Goal: Transaction & Acquisition: Purchase product/service

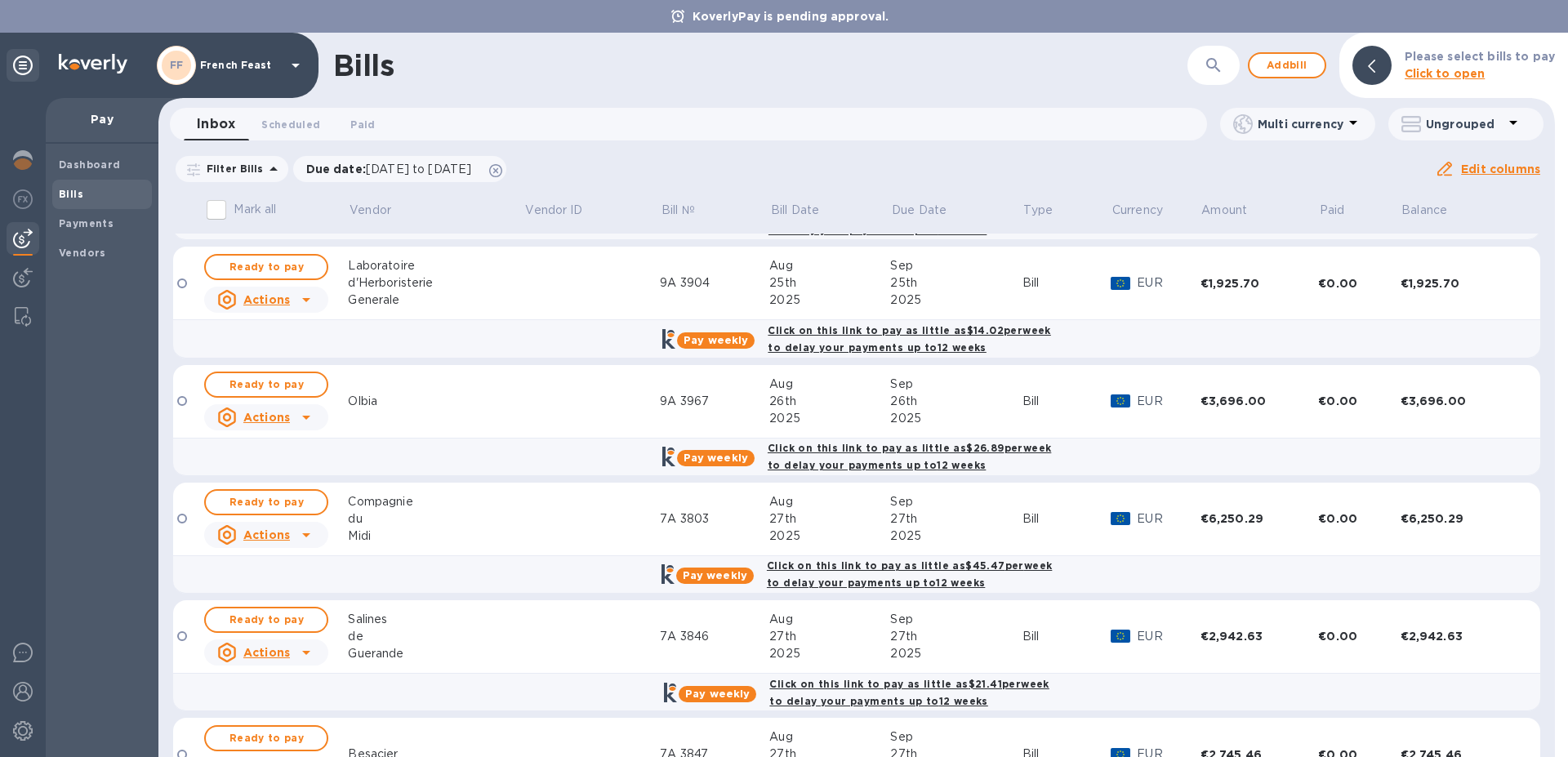
scroll to position [1620, 0]
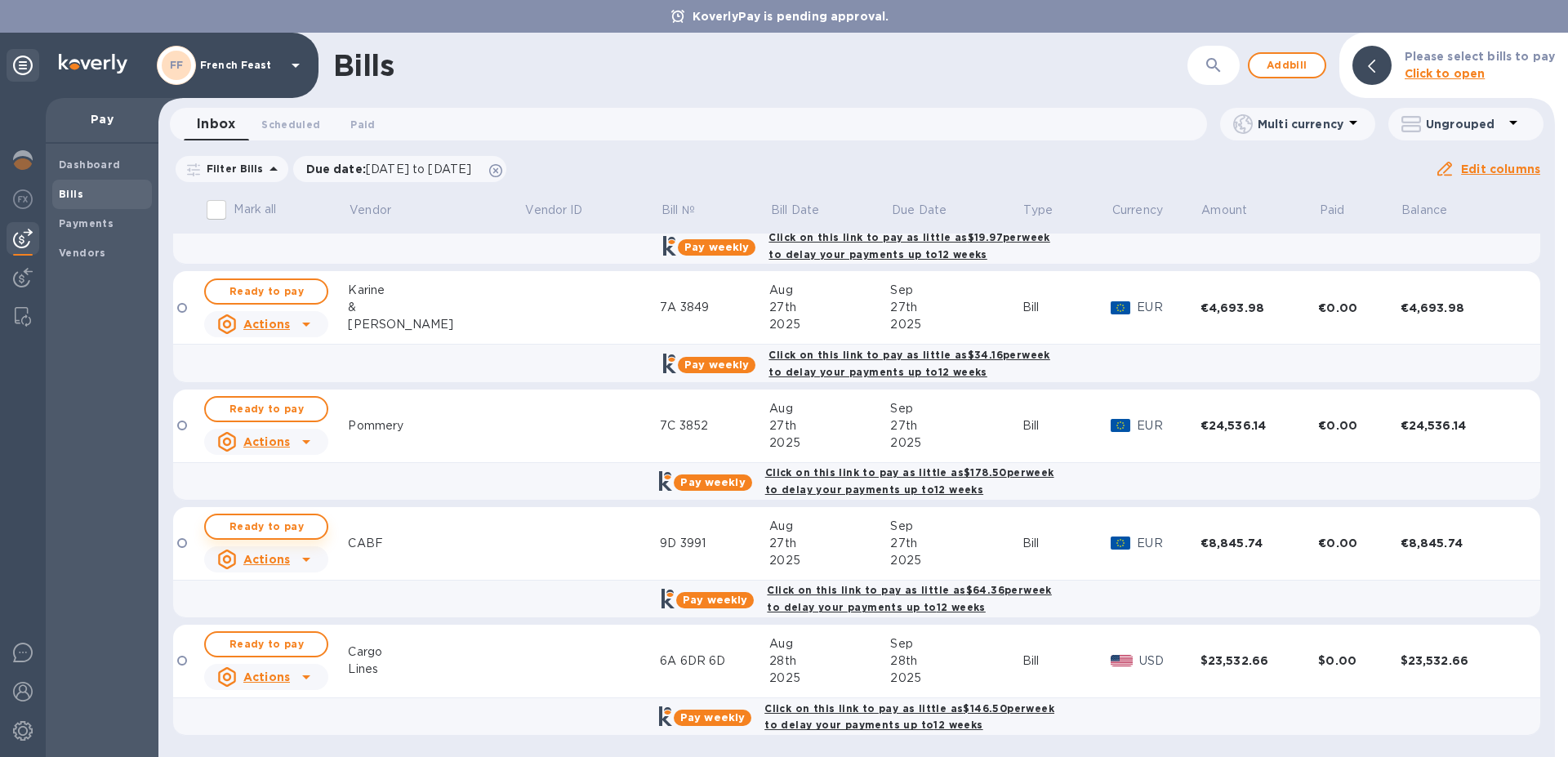
click at [262, 527] on span "Ready to pay" at bounding box center [266, 526] width 95 height 19
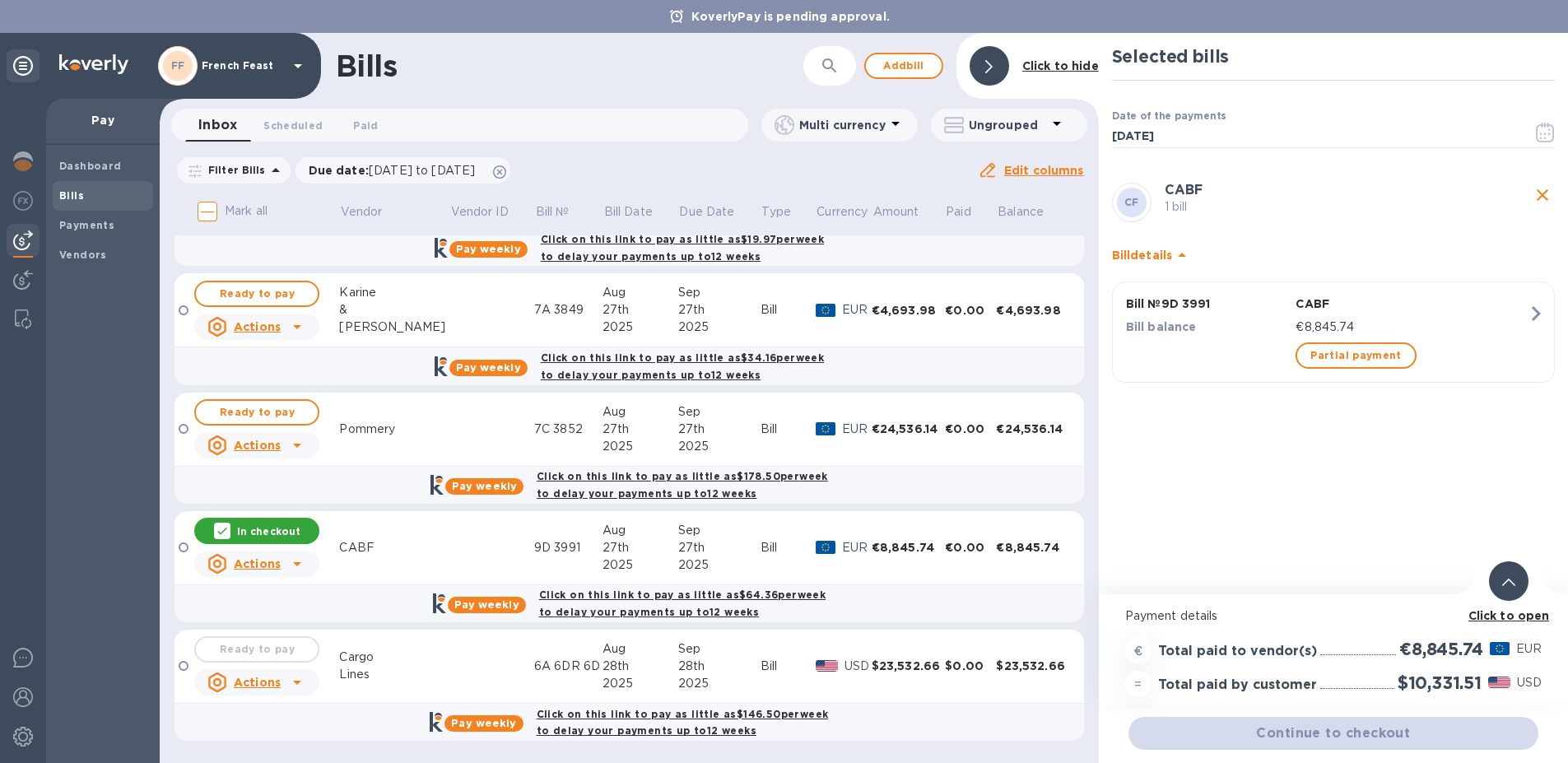
click at [1515, 616] on b "Click to open" at bounding box center [1509, 616] width 81 height 14
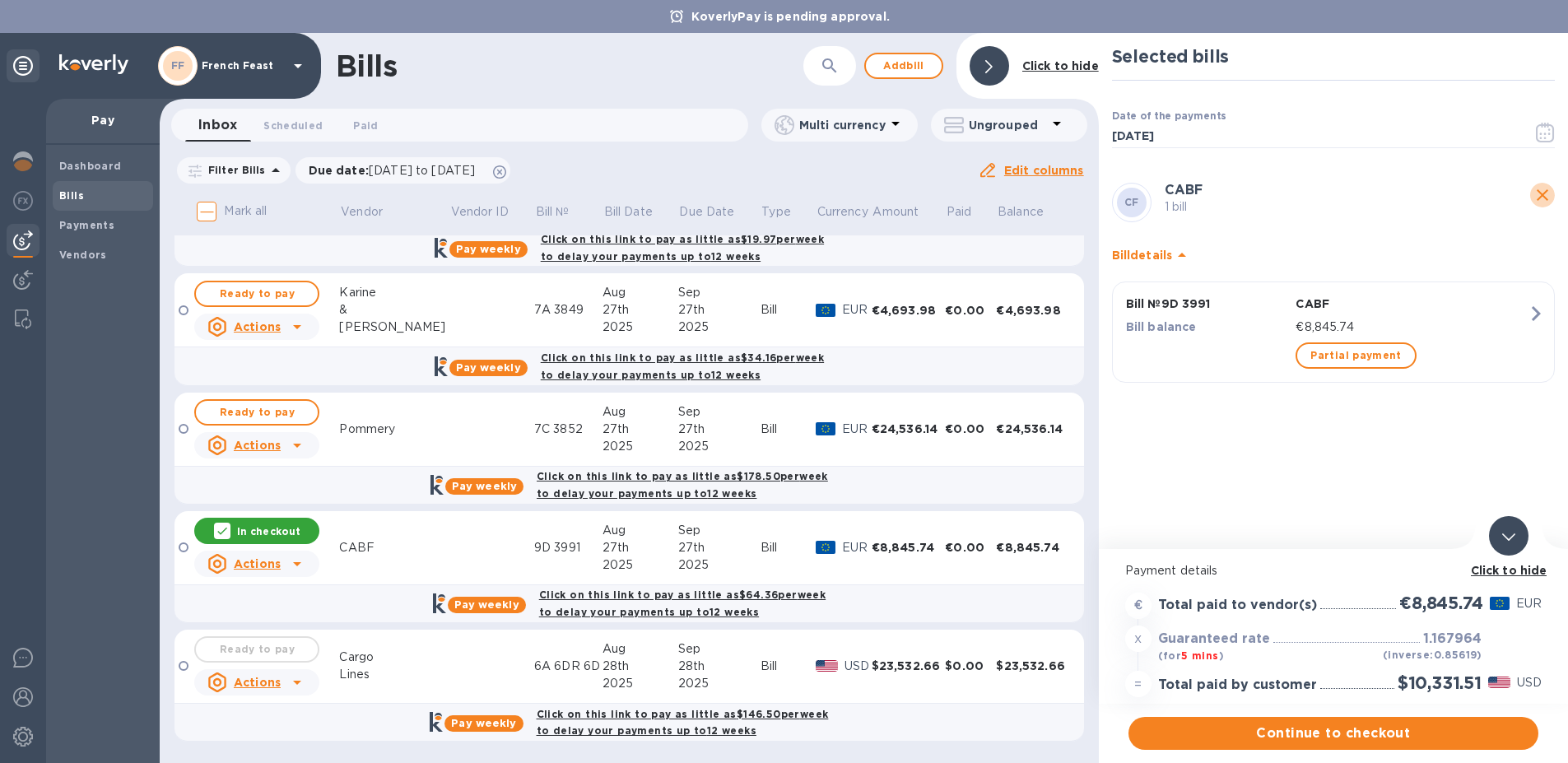
click at [1541, 194] on icon "close" at bounding box center [1542, 194] width 20 height 20
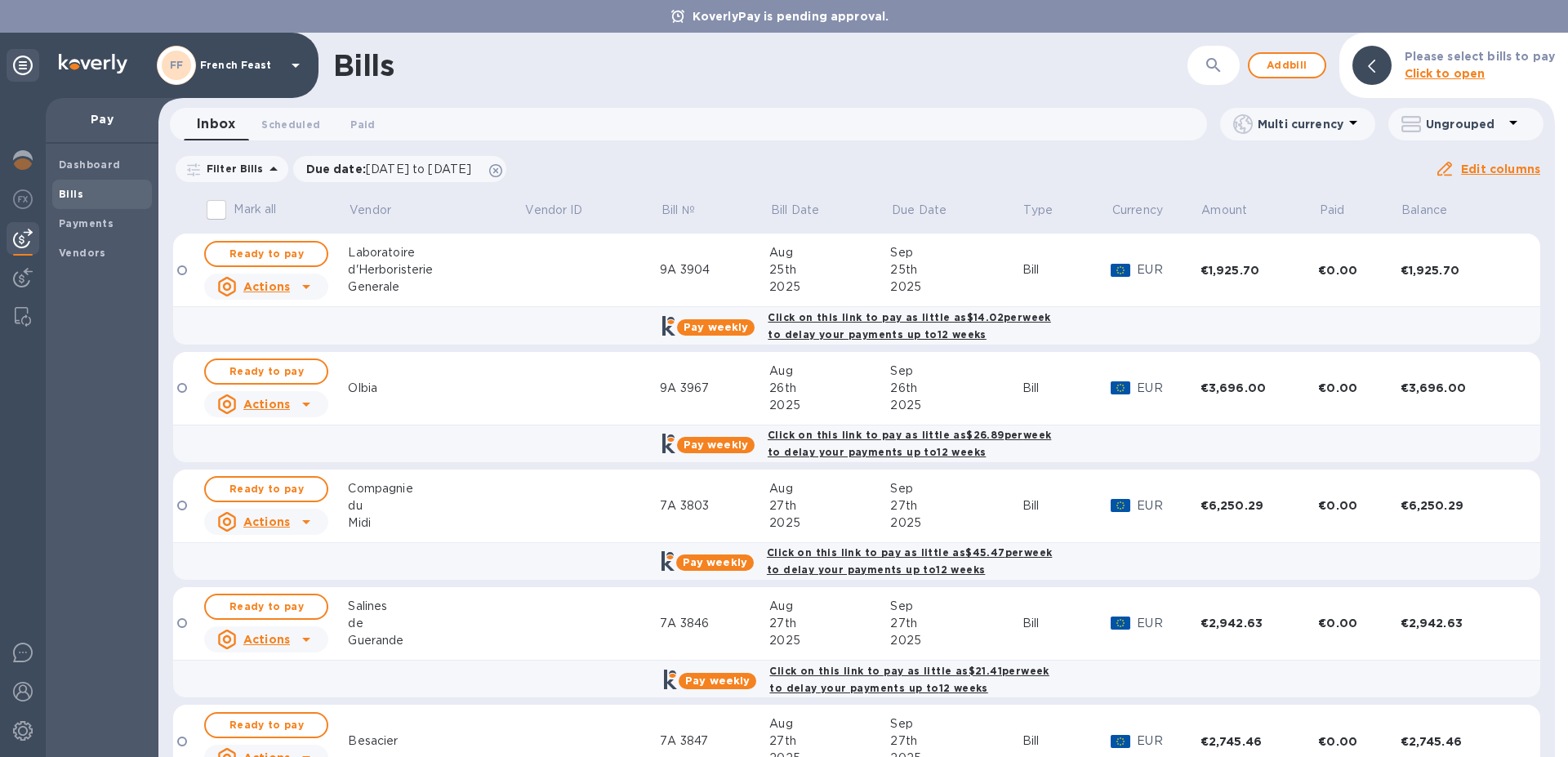
scroll to position [1062, 0]
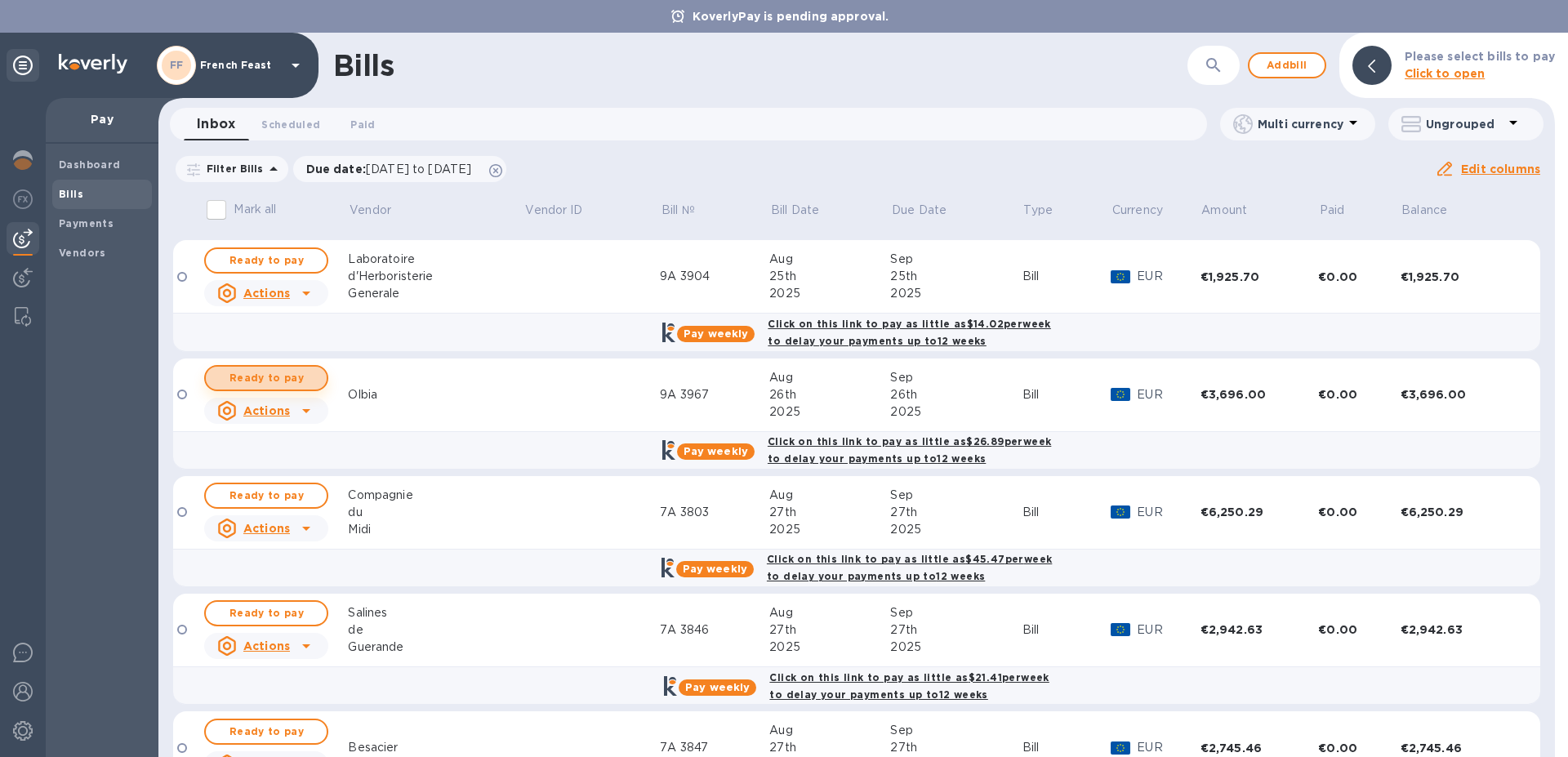
click at [240, 376] on span "Ready to pay" at bounding box center [266, 377] width 95 height 19
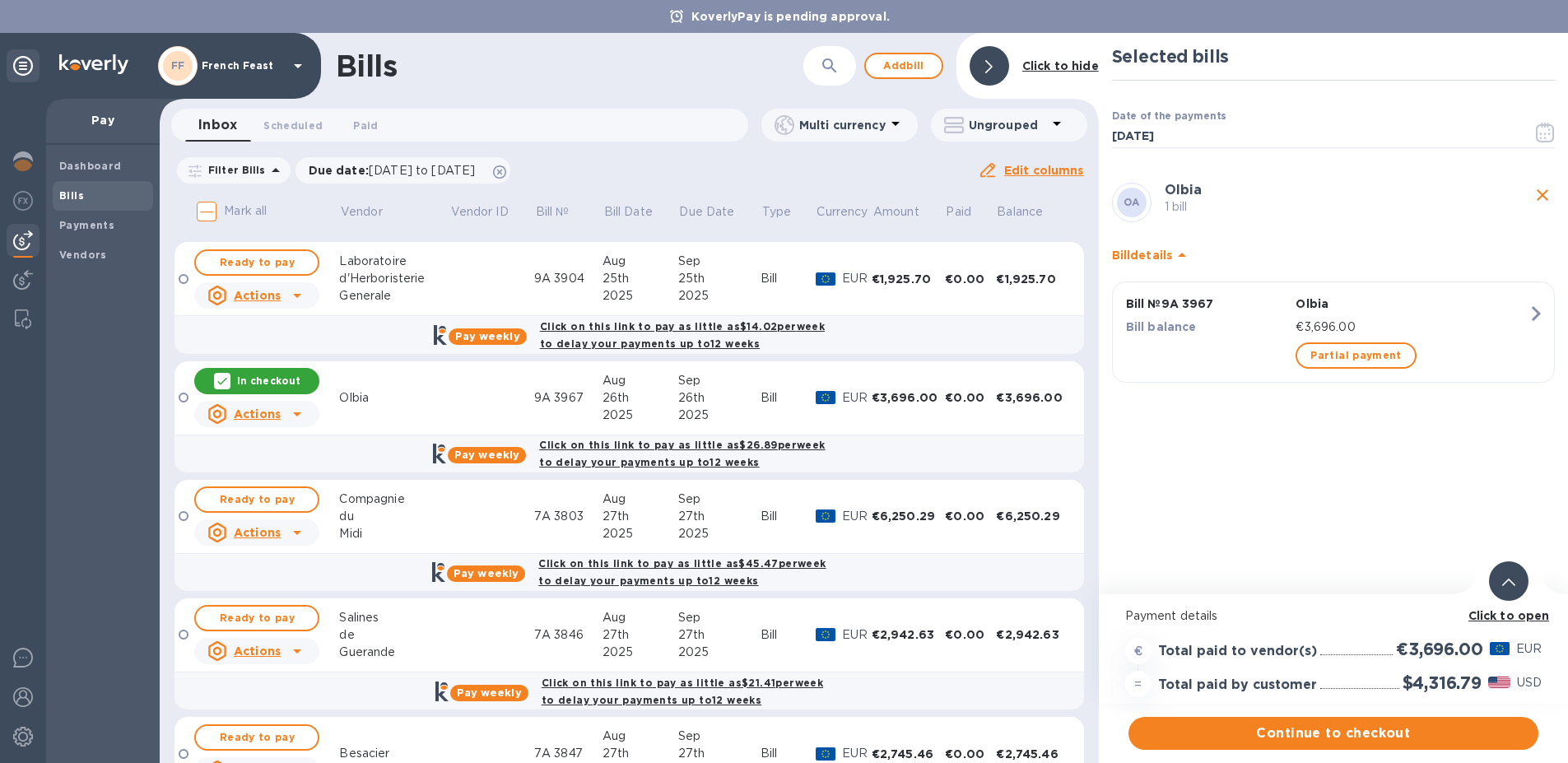
click at [1509, 619] on b "Click to open" at bounding box center [1509, 616] width 81 height 14
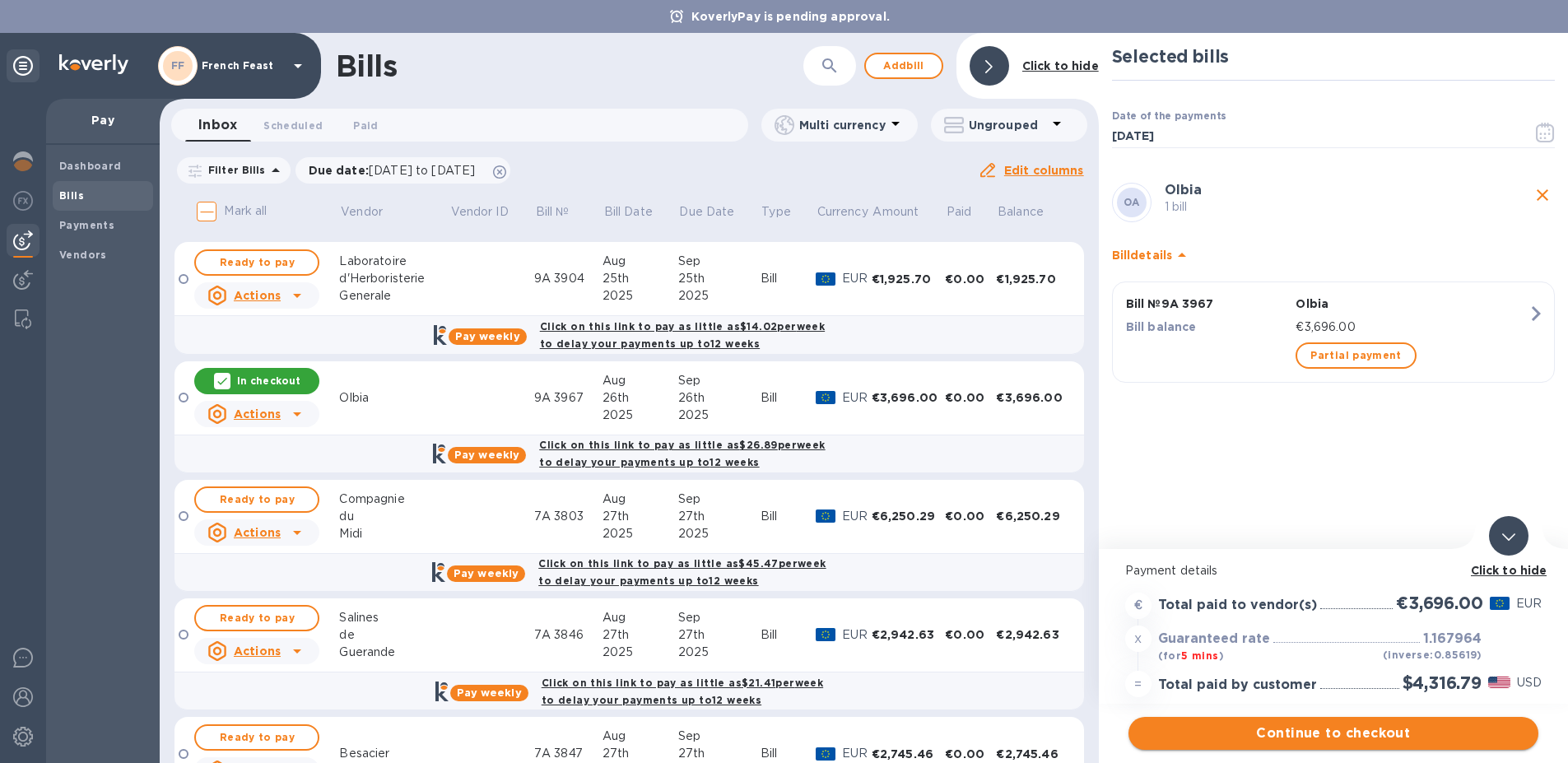
click at [1354, 732] on span "Continue to checkout" at bounding box center [1333, 733] width 384 height 20
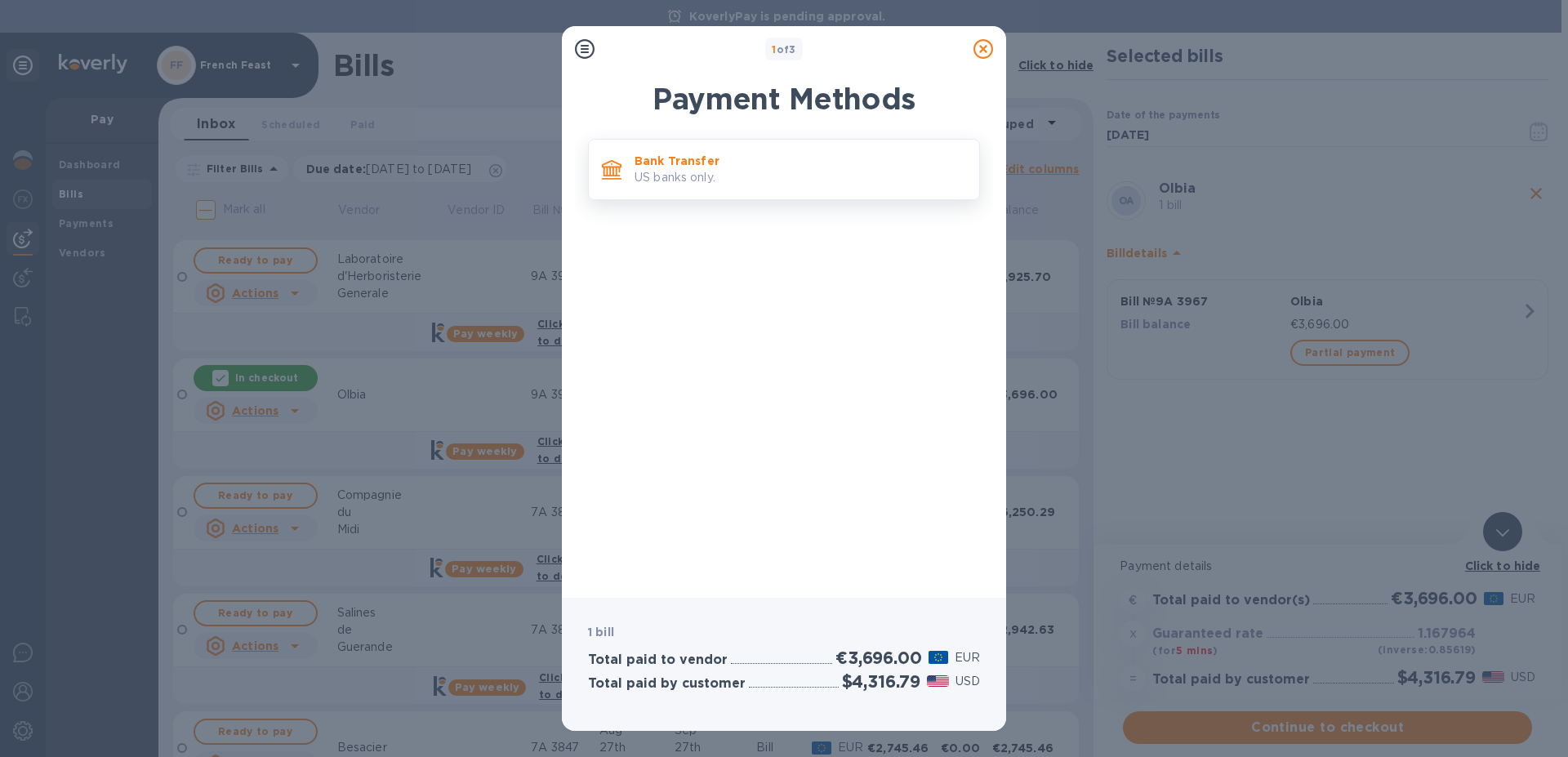
click at [701, 159] on p "Bank Transfer" at bounding box center [801, 160] width 332 height 16
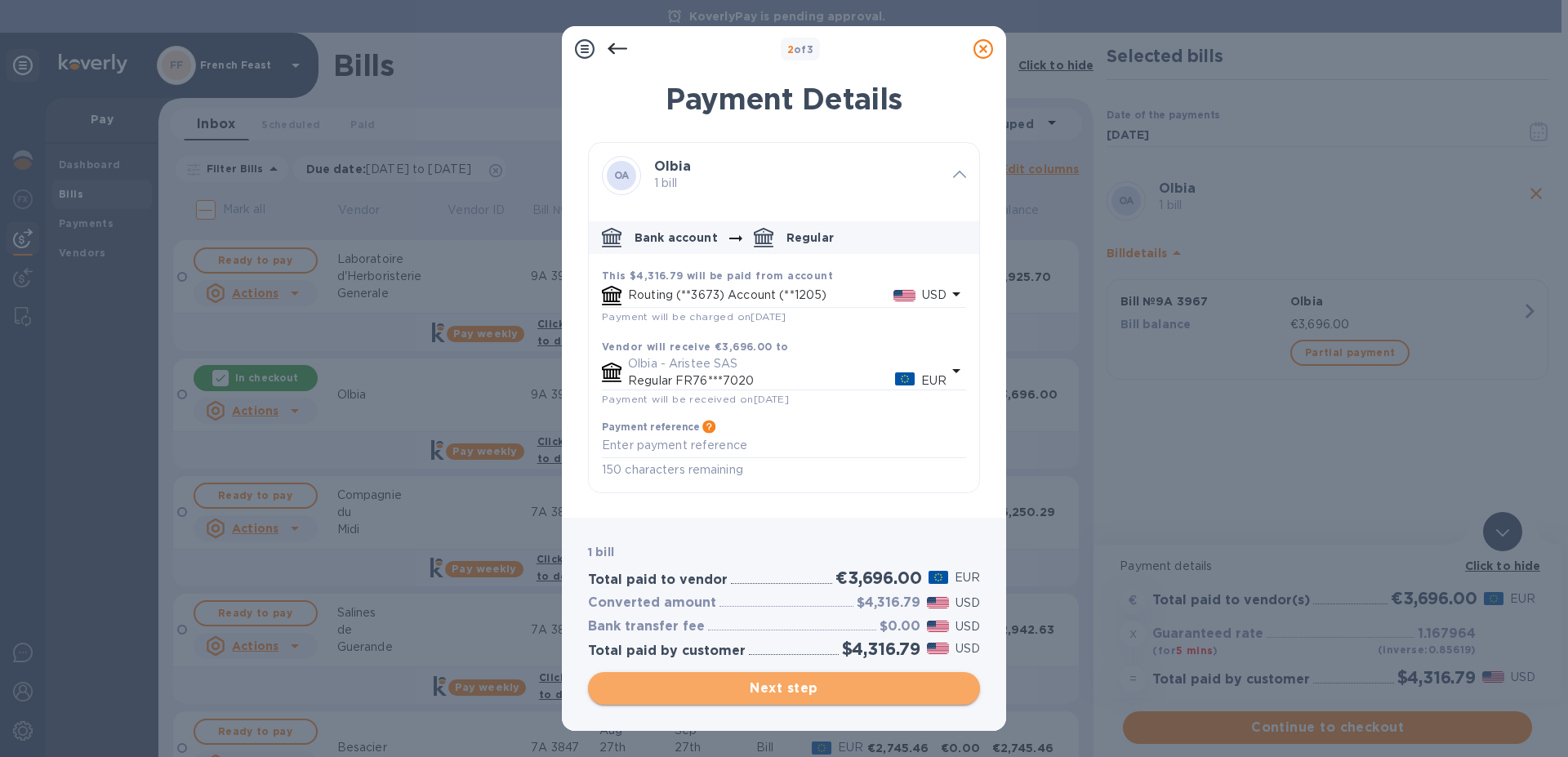
click at [805, 694] on span "Next step" at bounding box center [784, 688] width 366 height 19
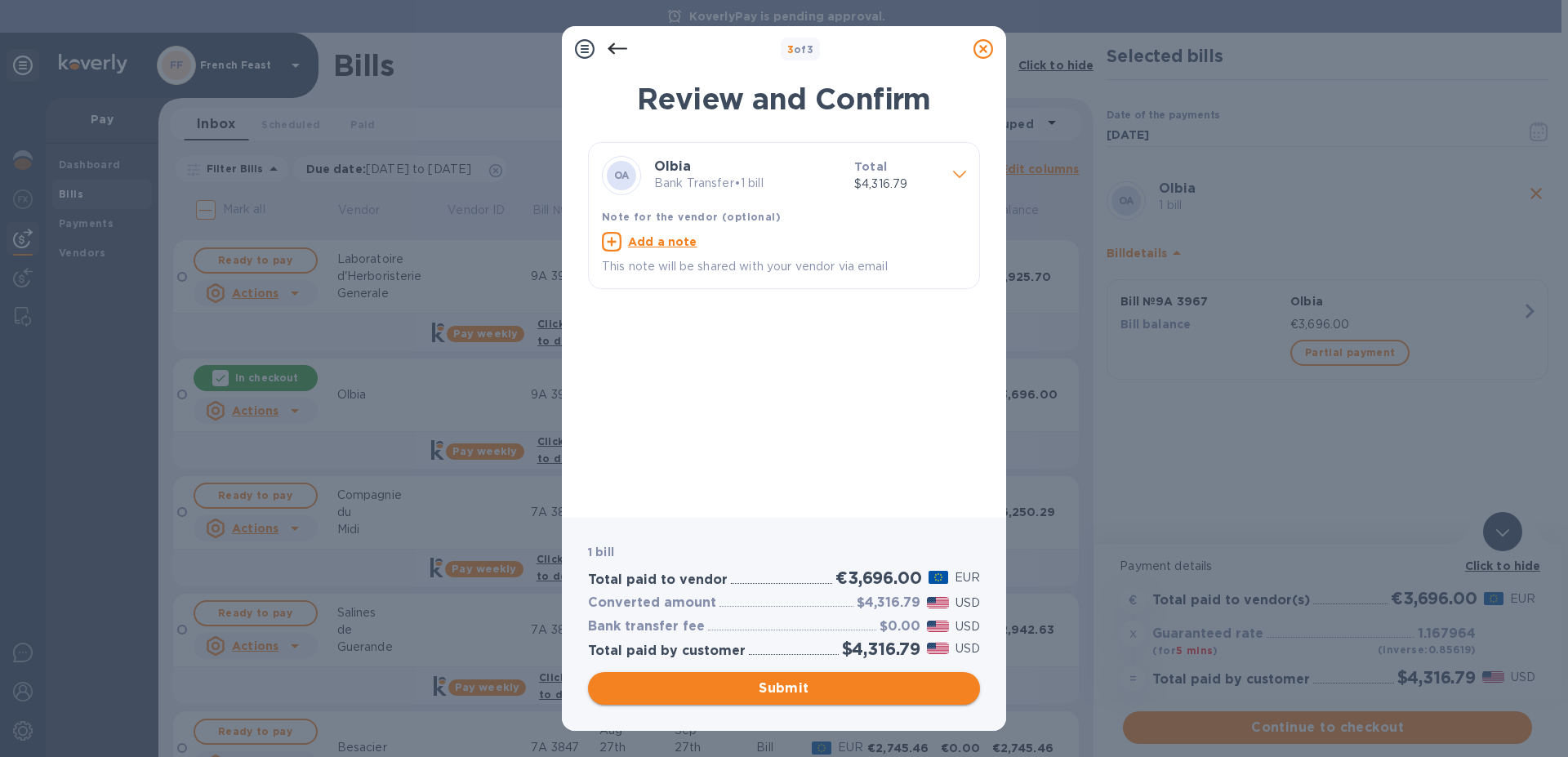
click at [805, 694] on span "Submit" at bounding box center [784, 688] width 366 height 19
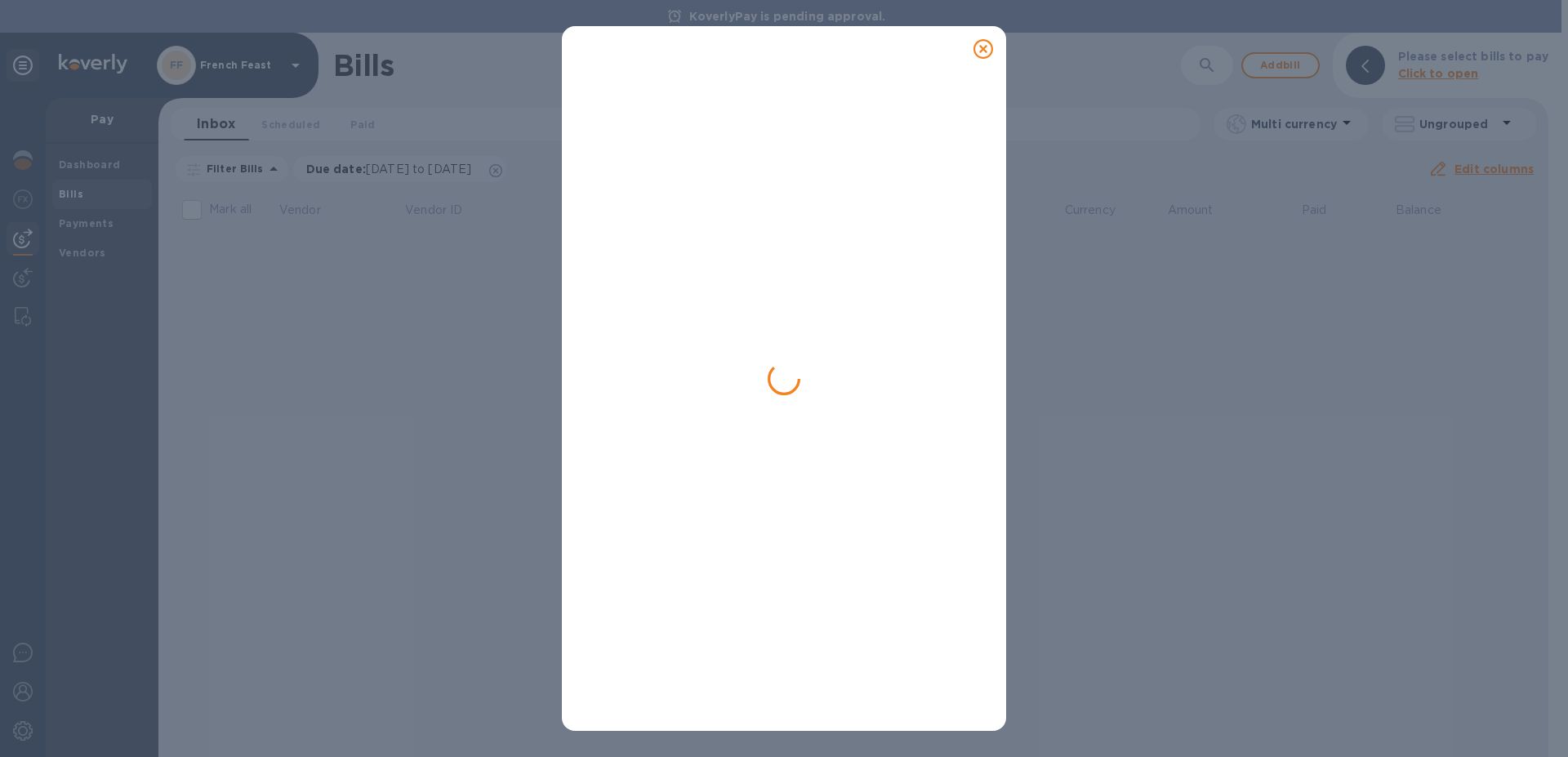
scroll to position [0, 0]
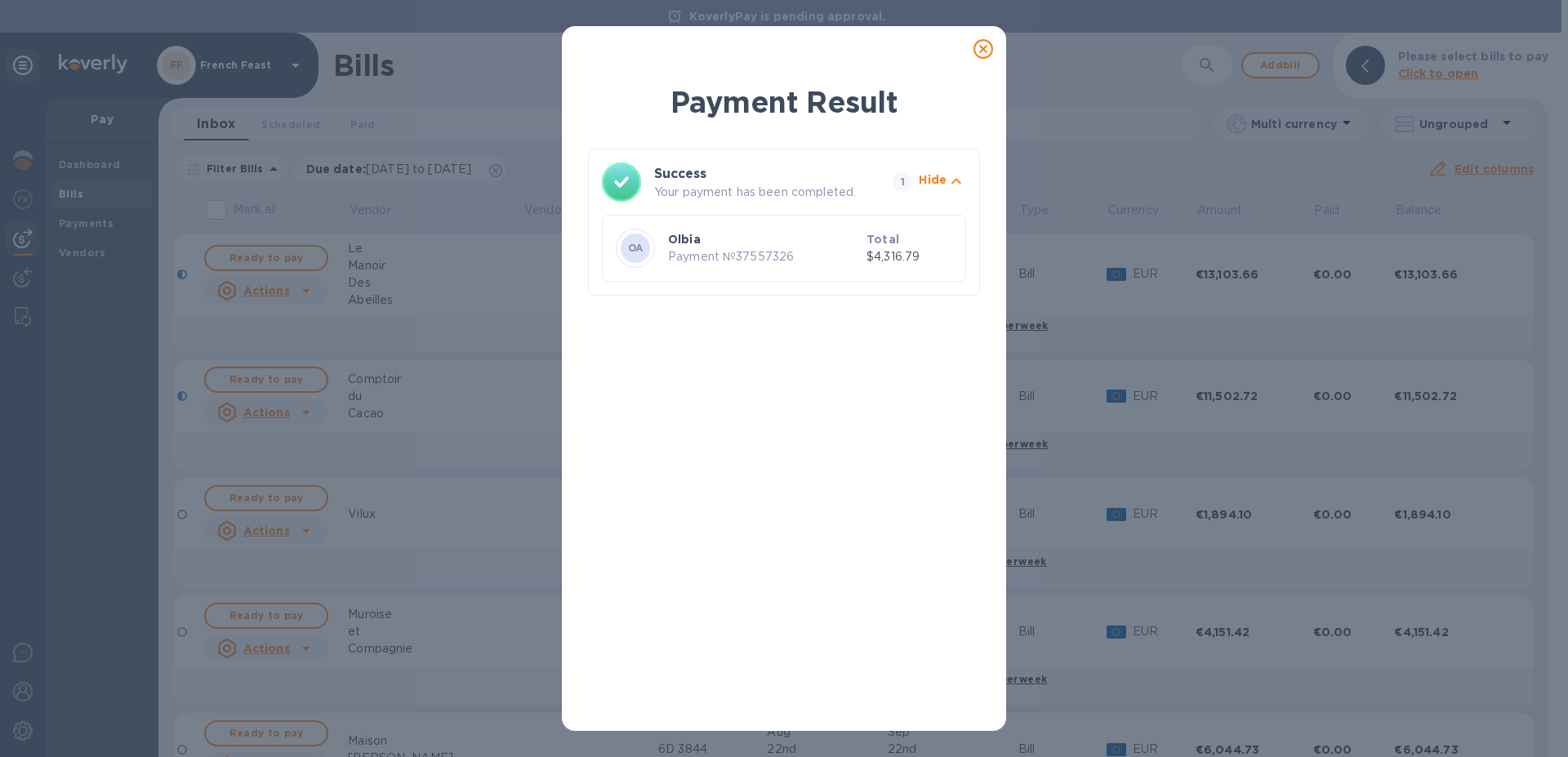
click at [983, 51] on icon at bounding box center [983, 49] width 19 height 19
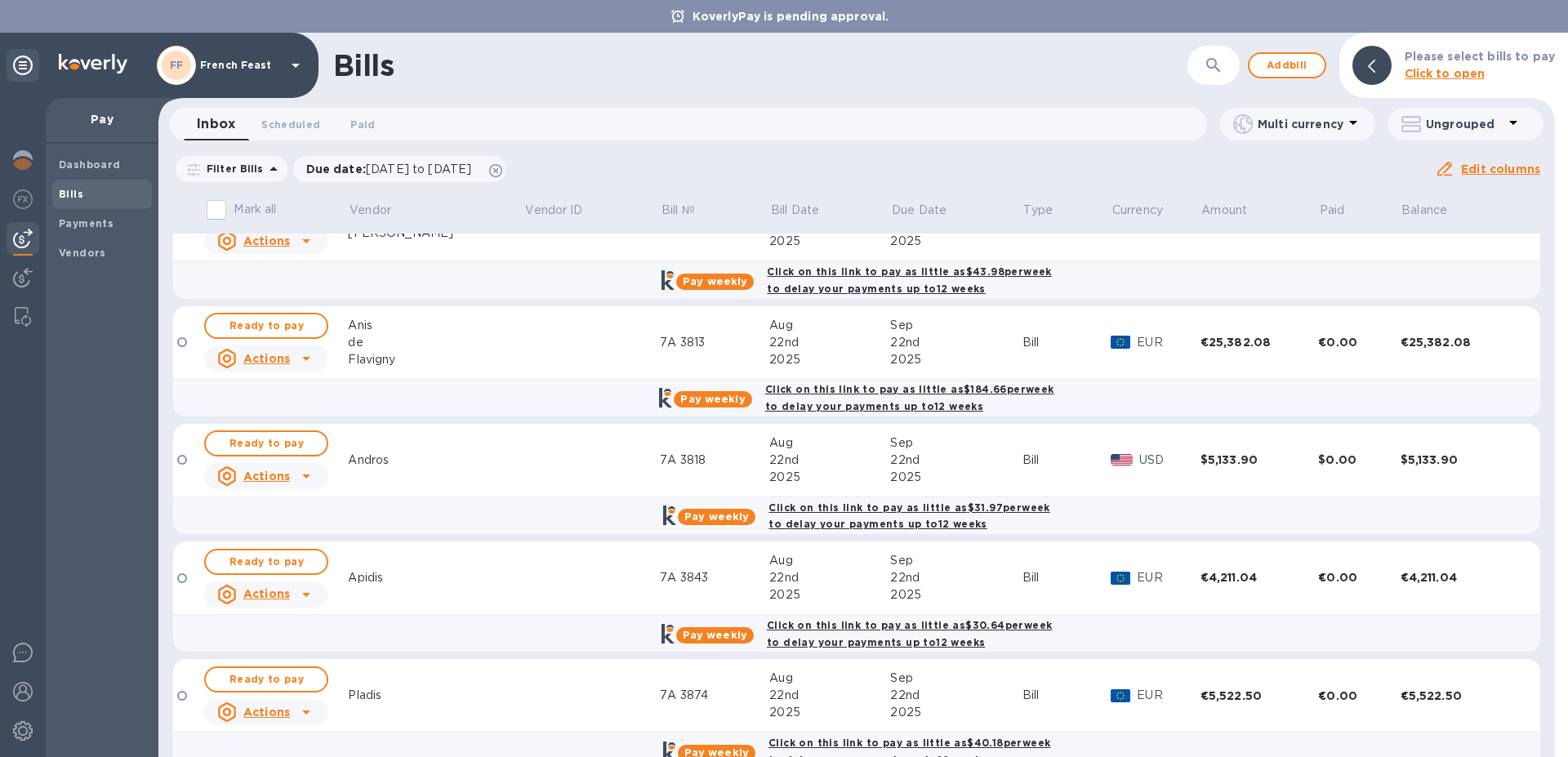
scroll to position [495, 0]
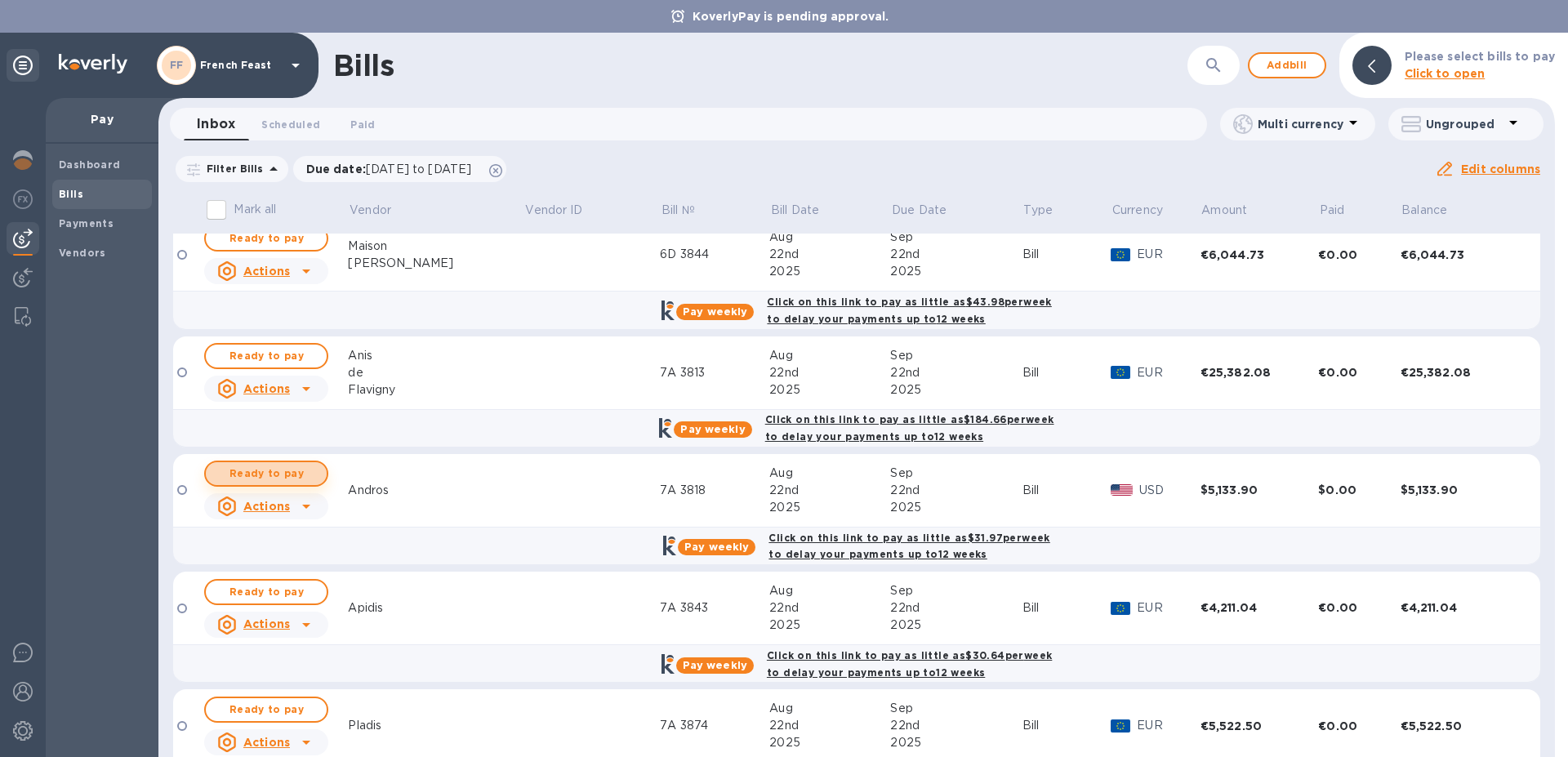
click at [271, 472] on span "Ready to pay" at bounding box center [266, 473] width 95 height 19
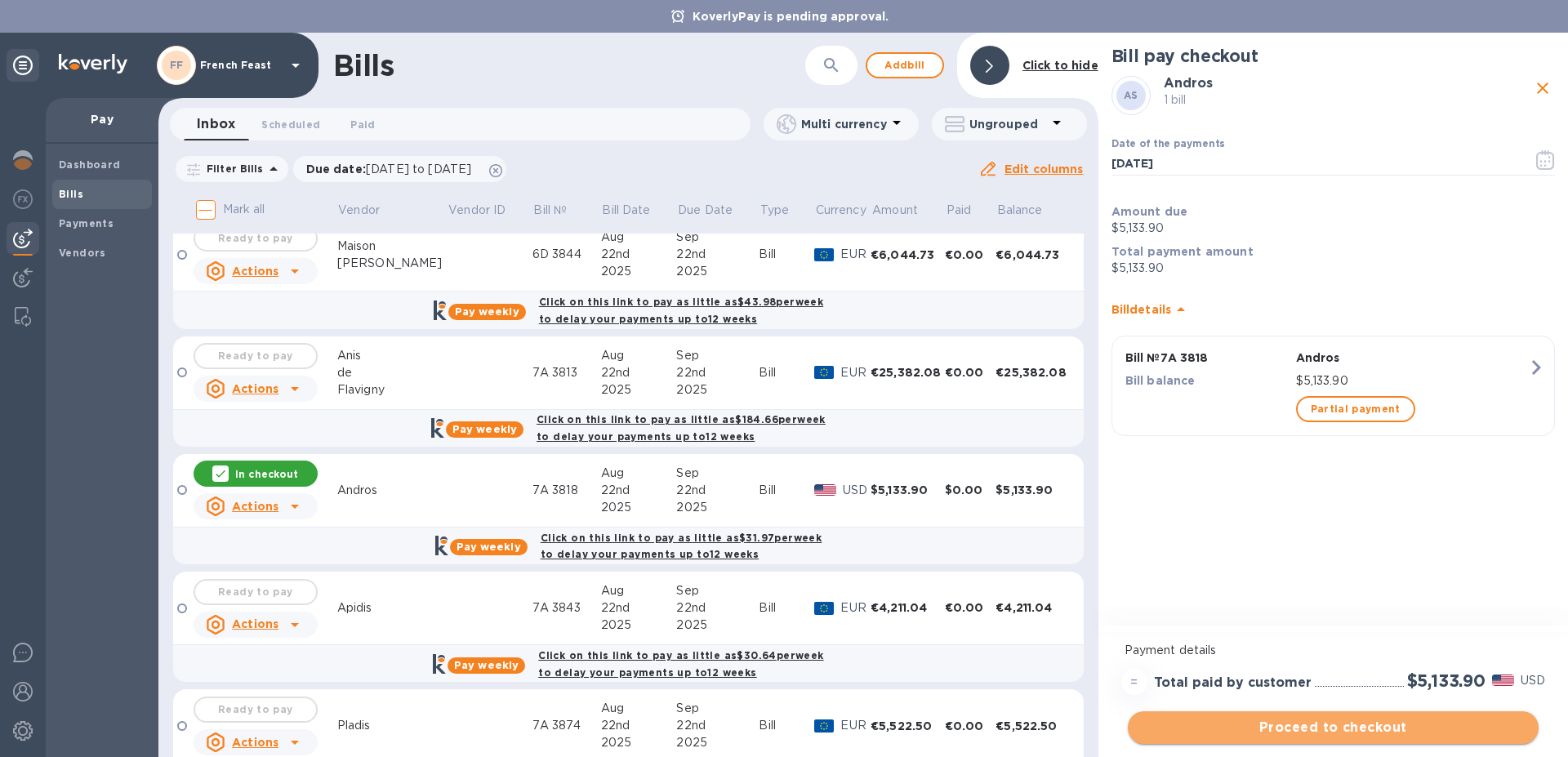
click at [1331, 728] on span "Proceed to checkout" at bounding box center [1333, 728] width 385 height 19
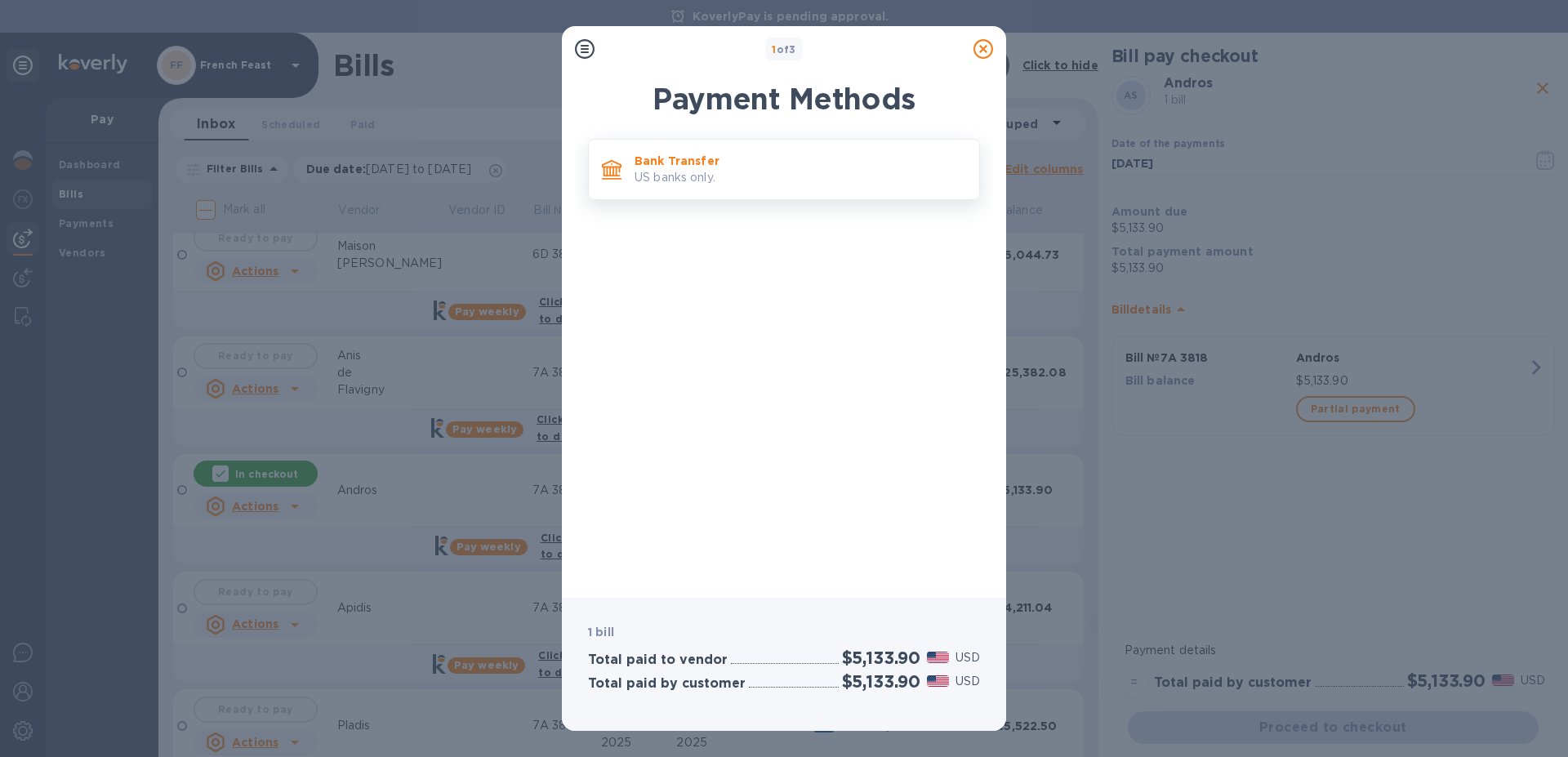
click at [640, 179] on p "US banks only." at bounding box center [801, 178] width 332 height 17
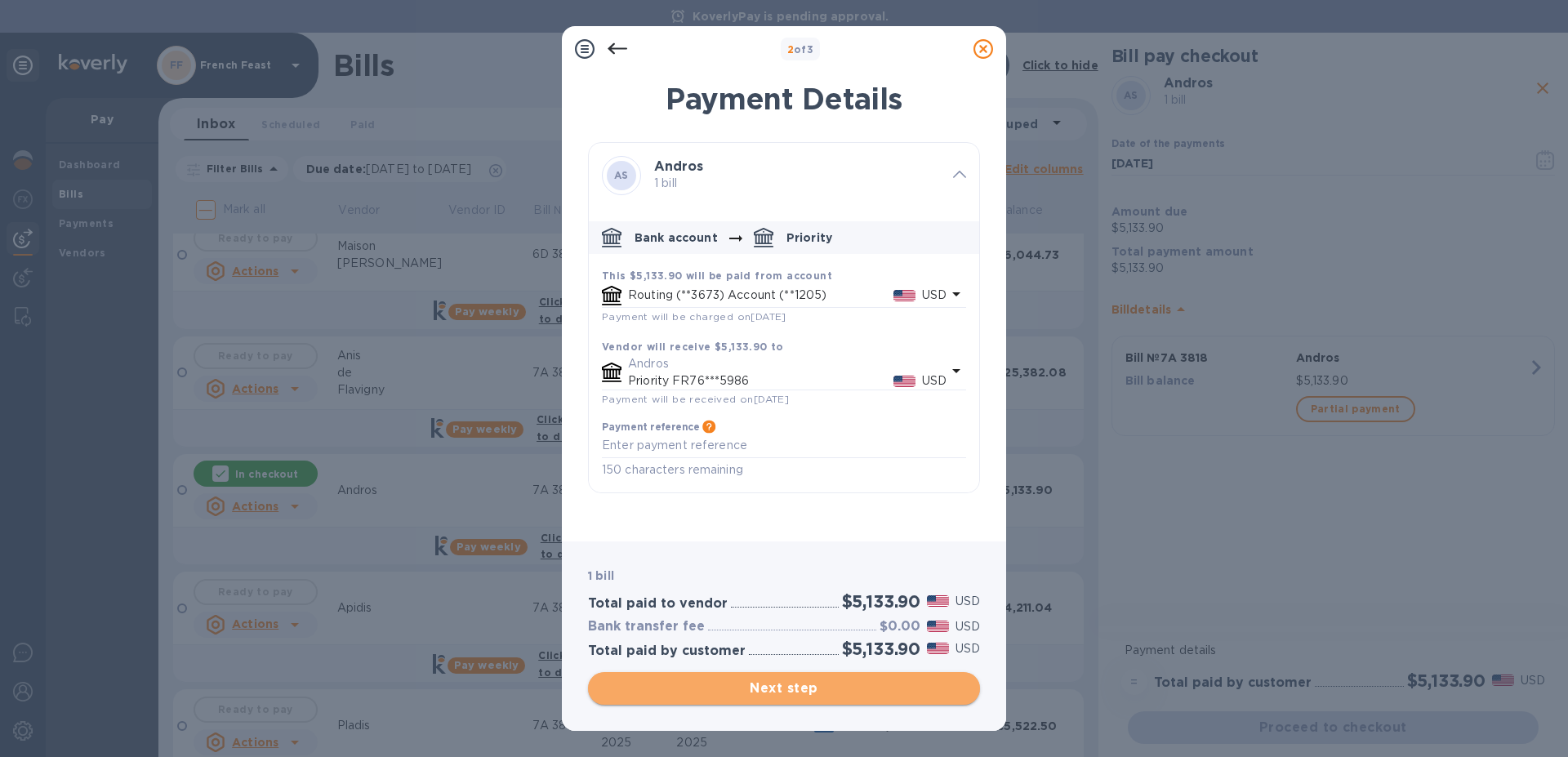
click at [794, 685] on span "Next step" at bounding box center [784, 688] width 366 height 19
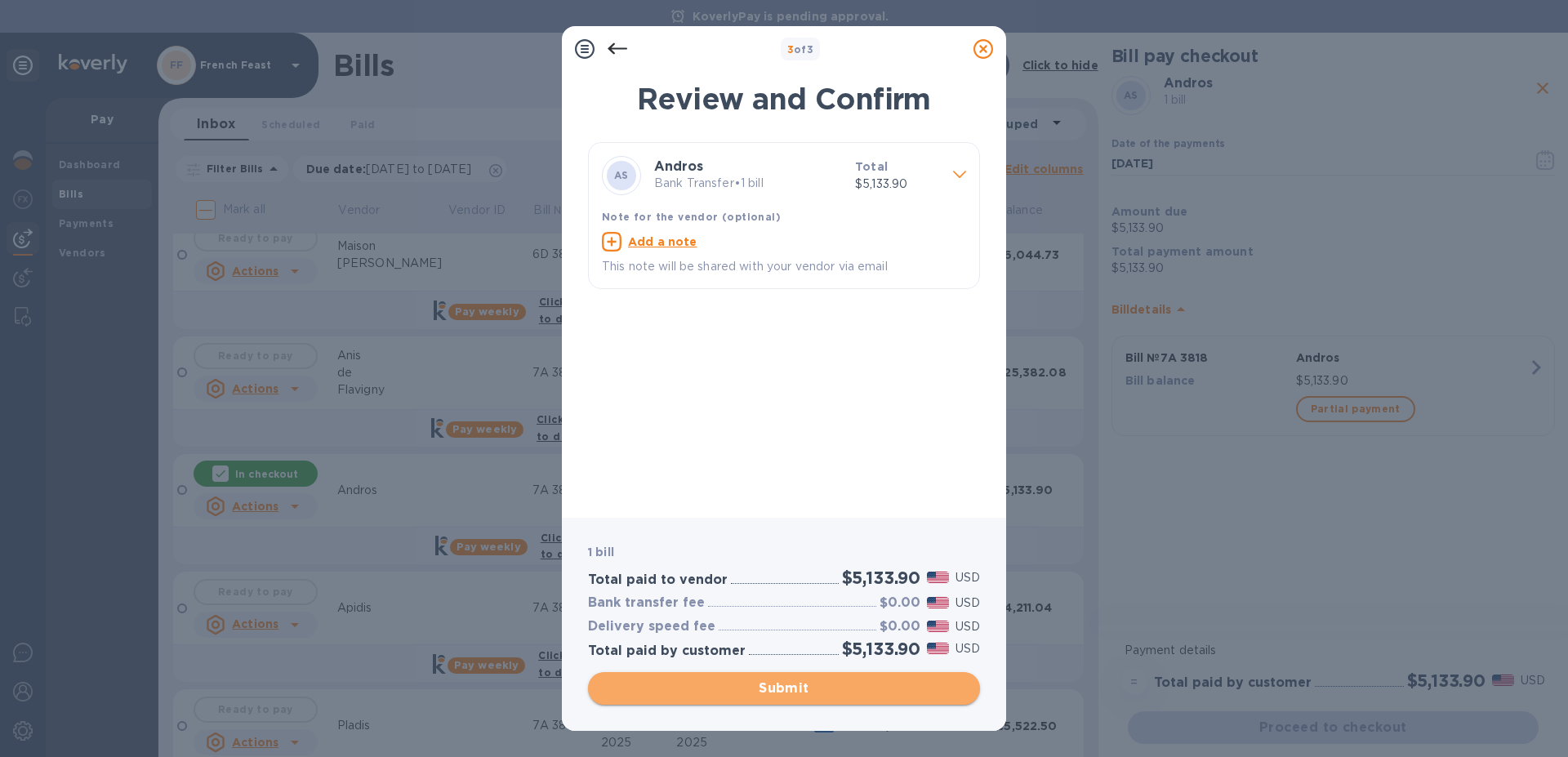
click at [794, 685] on span "Submit" at bounding box center [784, 688] width 366 height 19
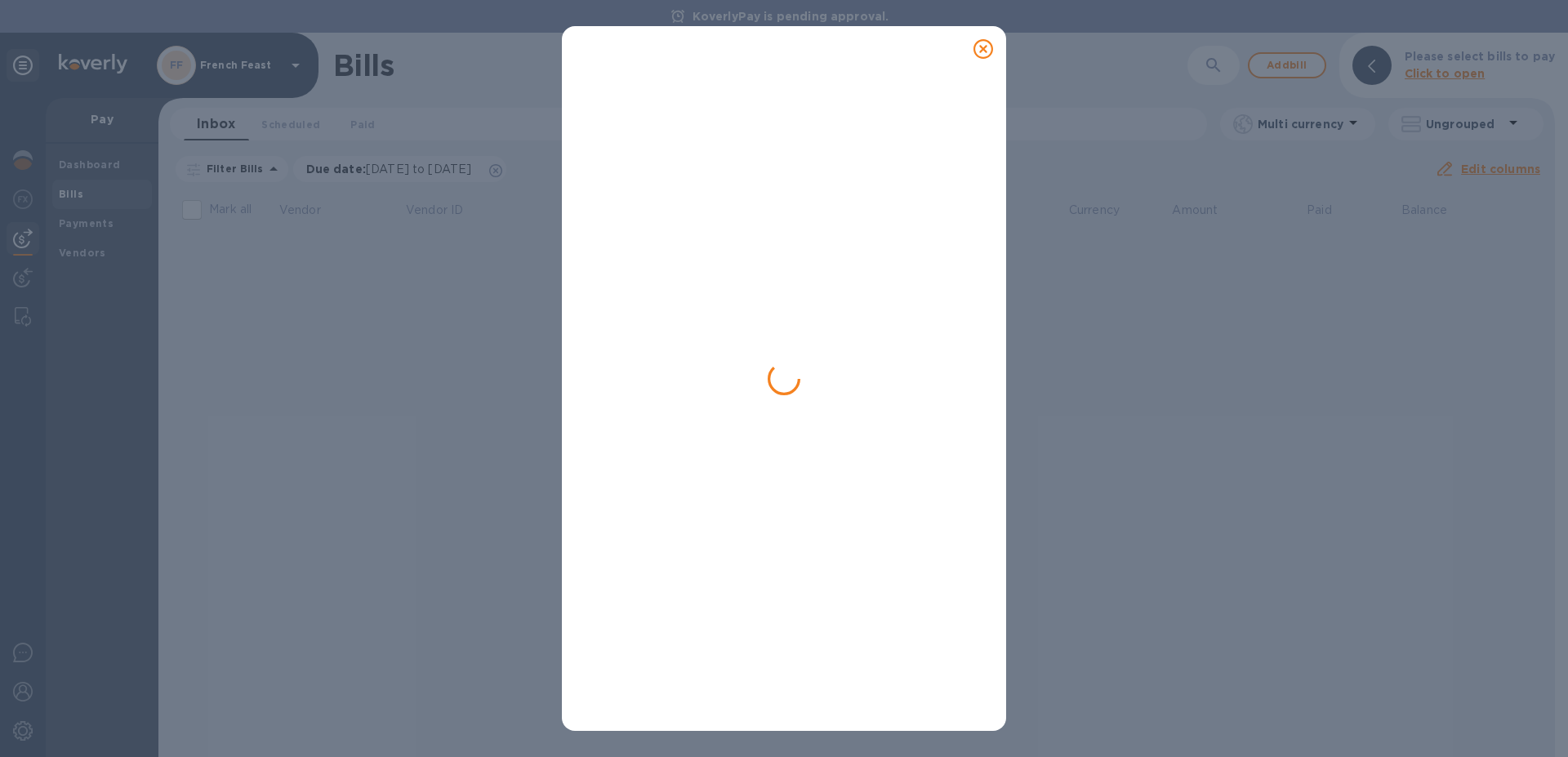
scroll to position [0, 0]
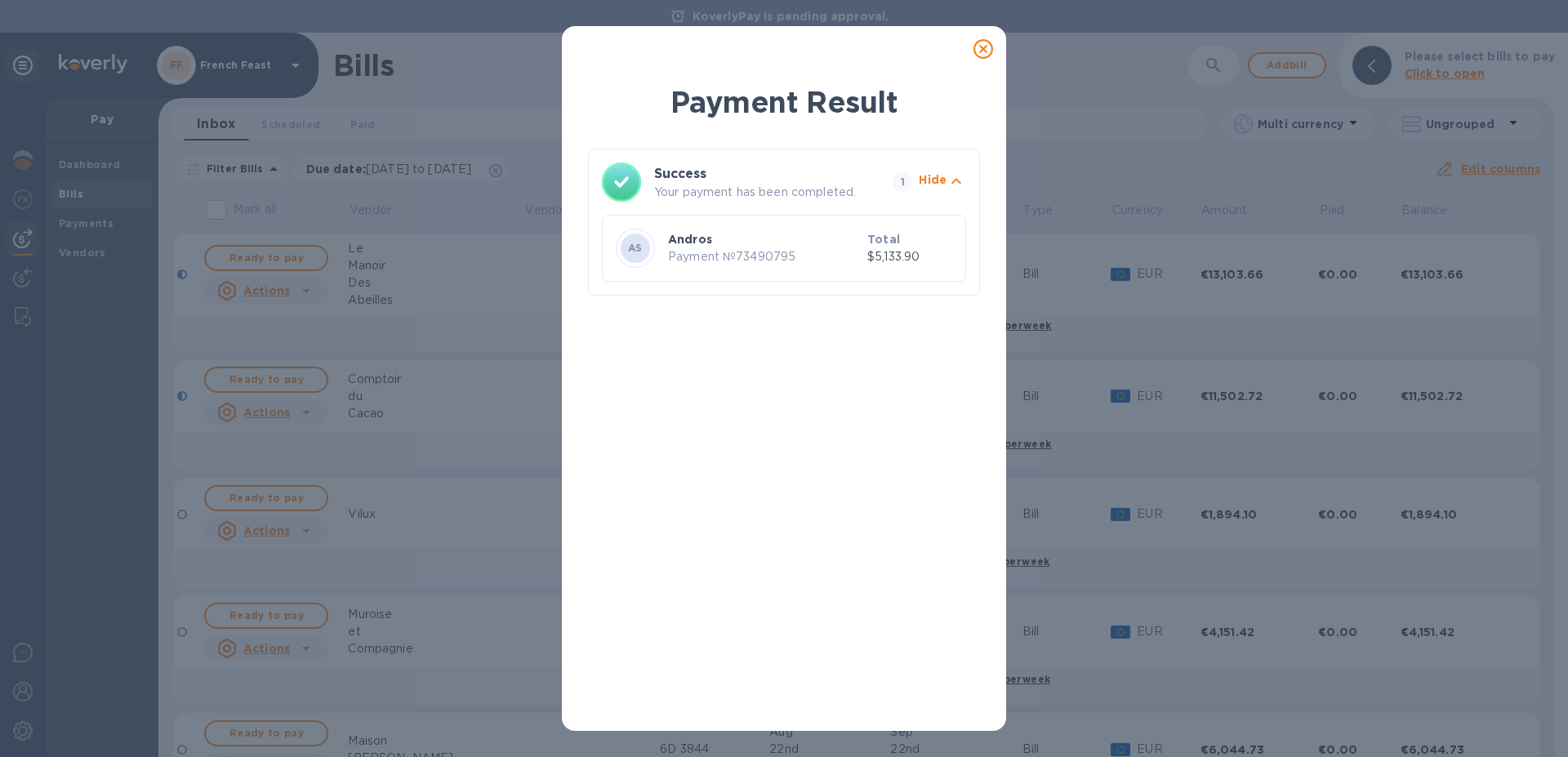
click at [980, 49] on icon at bounding box center [983, 49] width 19 height 19
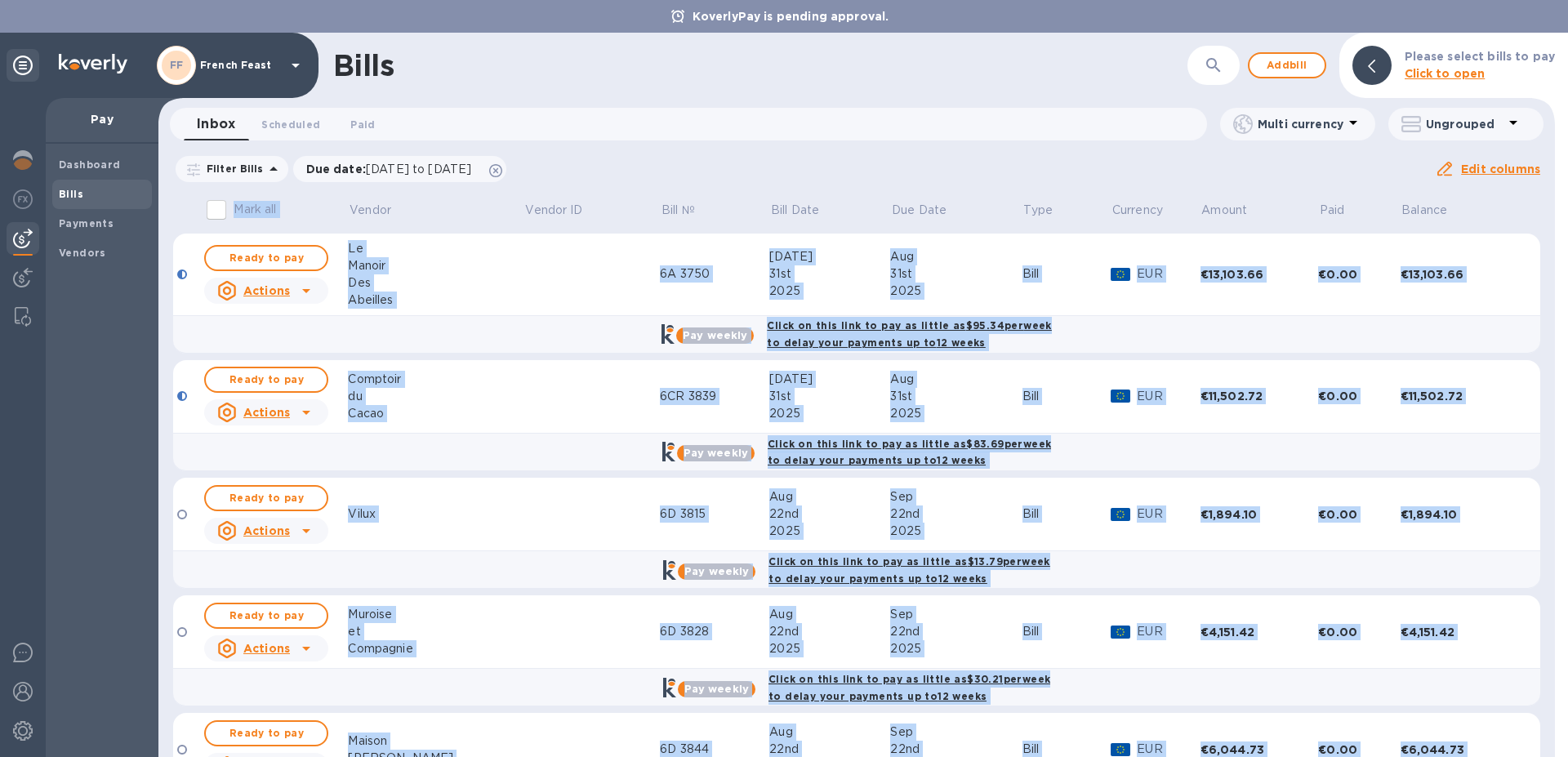
drag, startPoint x: 1546, startPoint y: 227, endPoint x: 1566, endPoint y: 294, distance: 69.9
click at [1566, 294] on div "Bills ​ Add bill Please select bills to pay Click to open Inbox 0 Scheduled 0 P…" at bounding box center [863, 395] width 1410 height 724
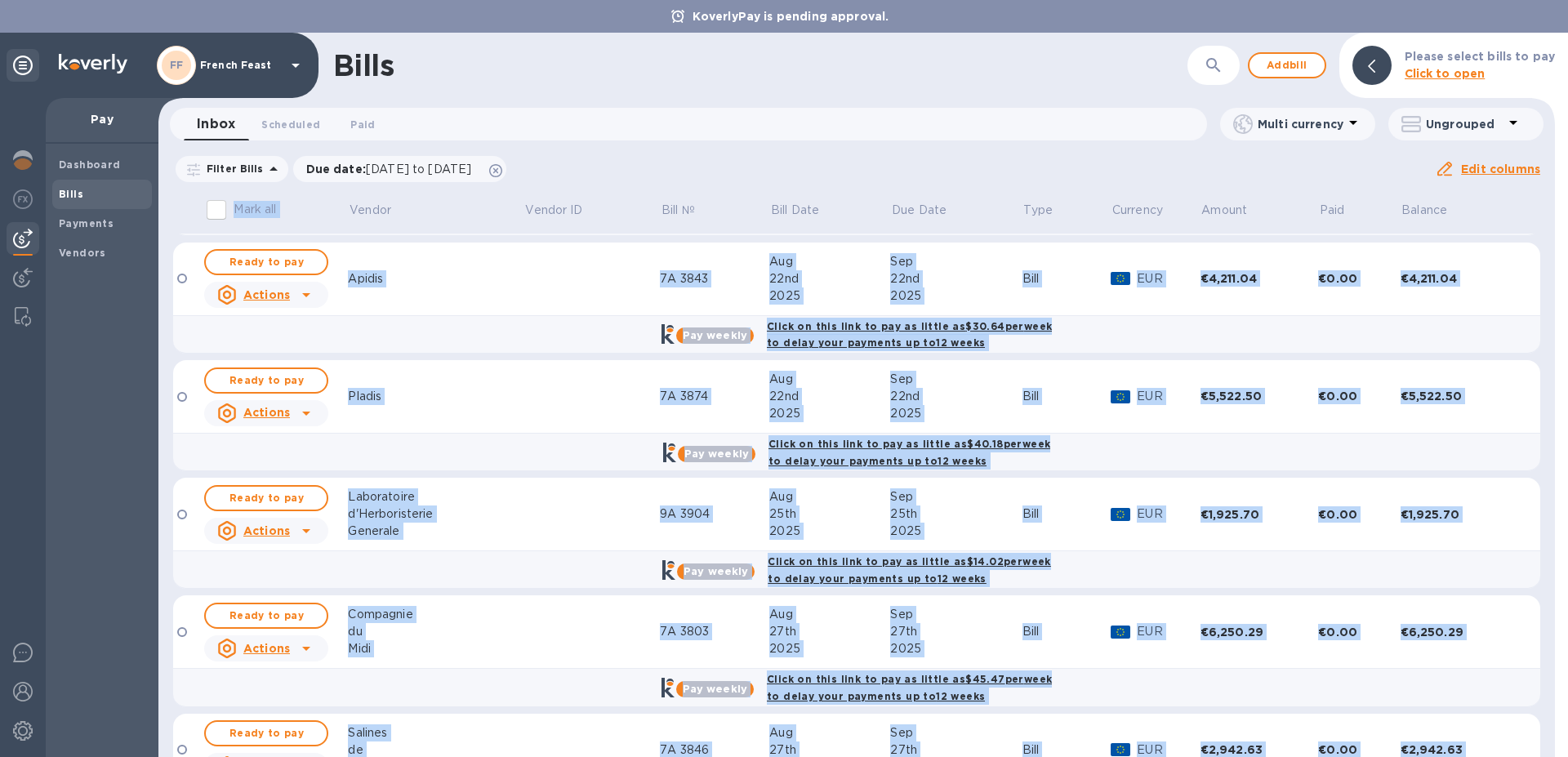
scroll to position [709, 0]
